Goal: Task Accomplishment & Management: Use online tool/utility

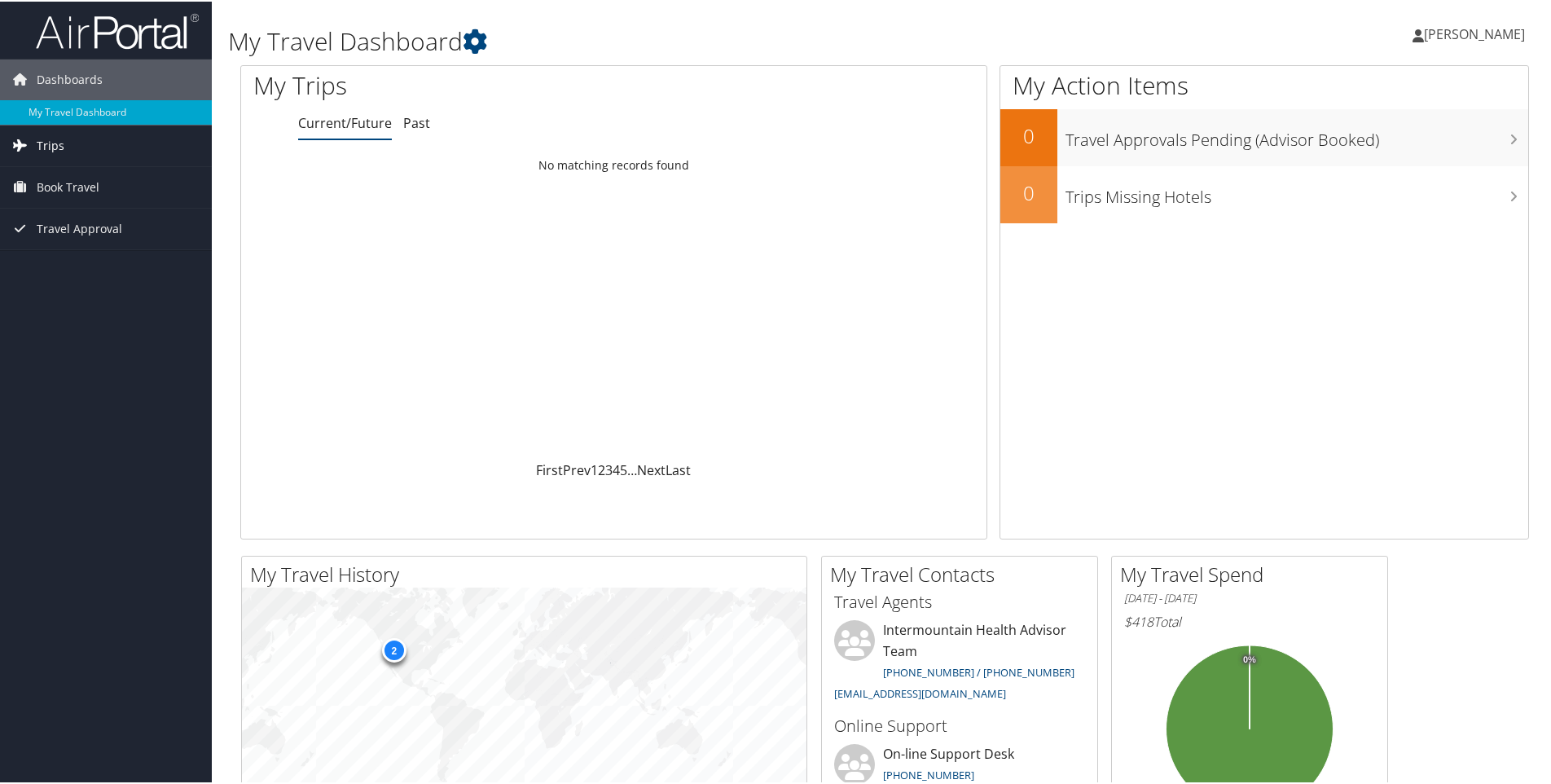
click at [39, 140] on span "Trips" at bounding box center [50, 144] width 27 height 41
click at [41, 184] on span "Book Travel" at bounding box center [67, 185] width 63 height 41
click at [73, 265] on link "Book/Manage Online Trips" at bounding box center [105, 267] width 212 height 25
